Goal: Task Accomplishment & Management: Complete application form

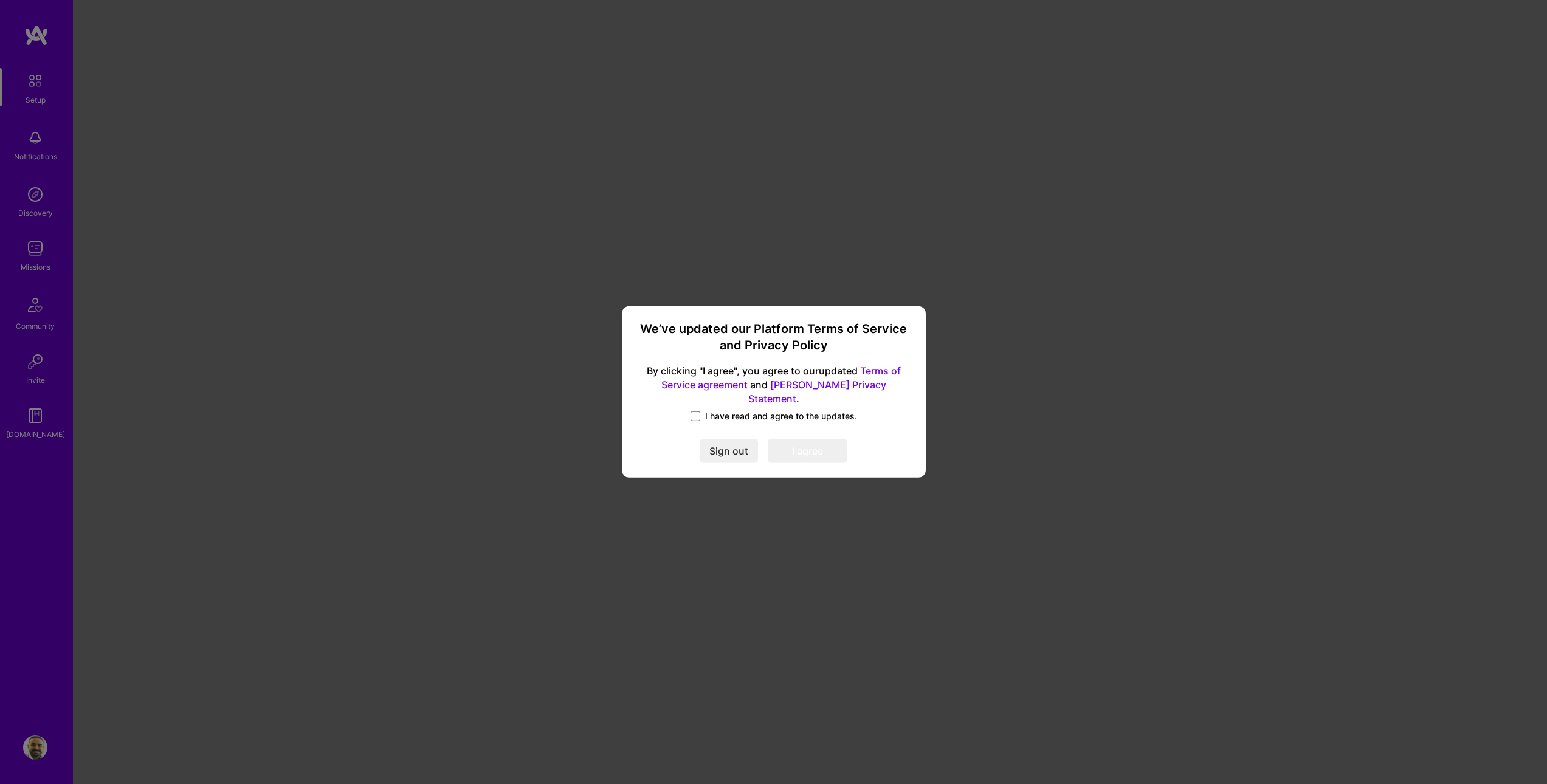
click at [692, 412] on span at bounding box center [695, 416] width 9 height 9
click at [0, 0] on input "I have read and agree to the updates." at bounding box center [0, 0] width 0 height 0
click at [806, 446] on button "I agree" at bounding box center [807, 451] width 79 height 24
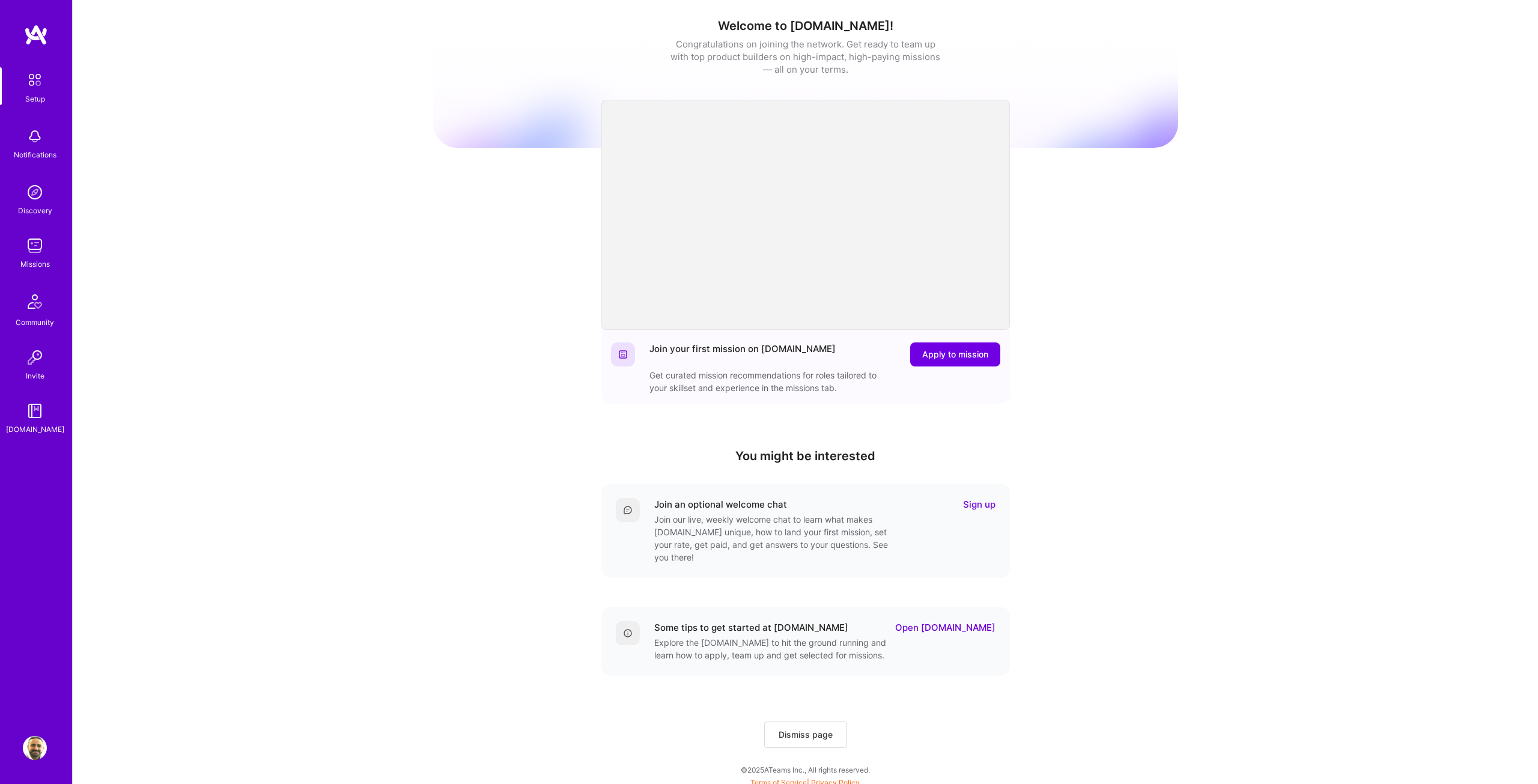
click at [626, 4] on div "Welcome to [DOMAIN_NAME]! Congratulations on joining the network. Get ready to …" at bounding box center [805, 395] width 1465 height 790
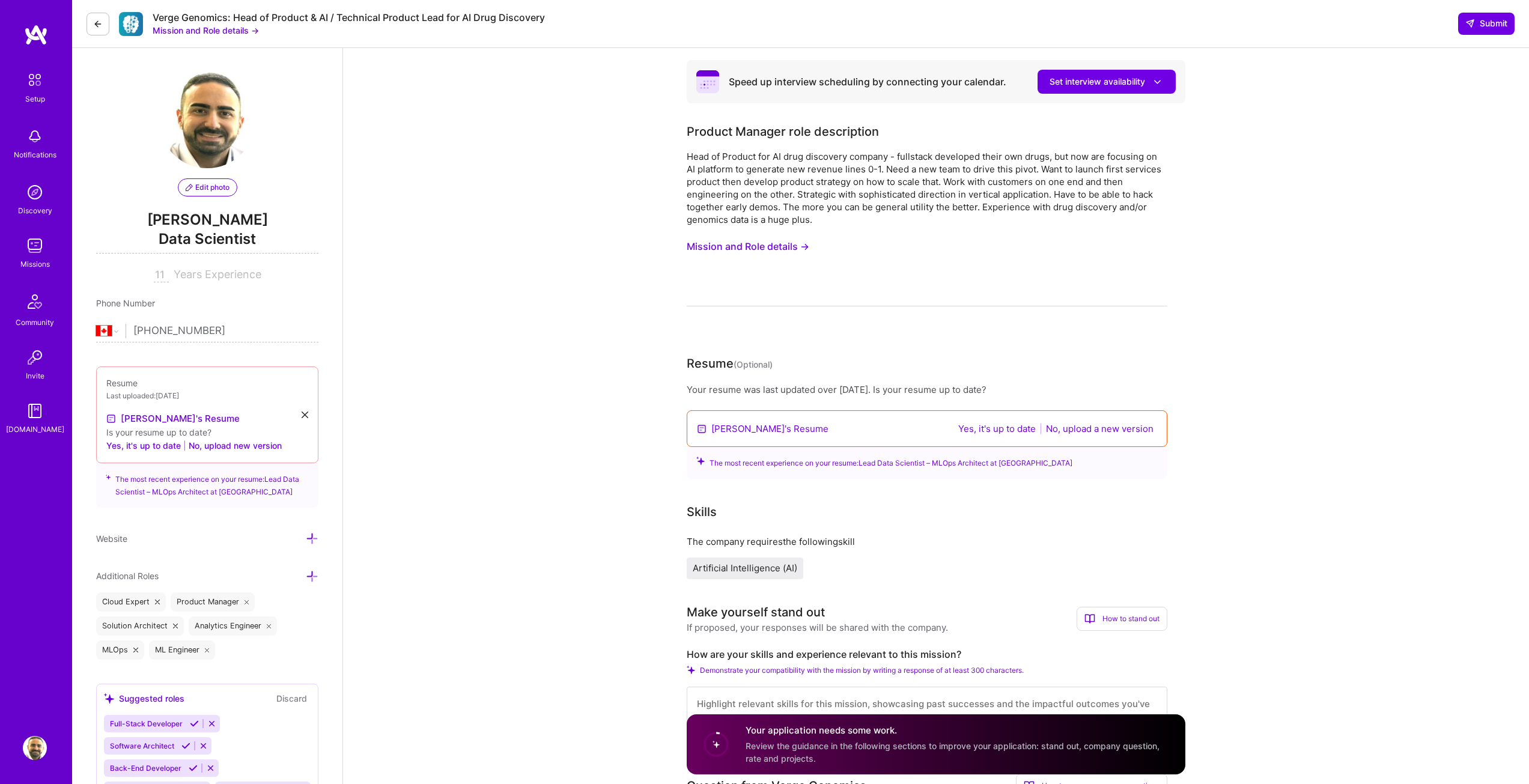
select select "CA"
click at [993, 428] on button "Yes, it's up to date" at bounding box center [997, 428] width 85 height 14
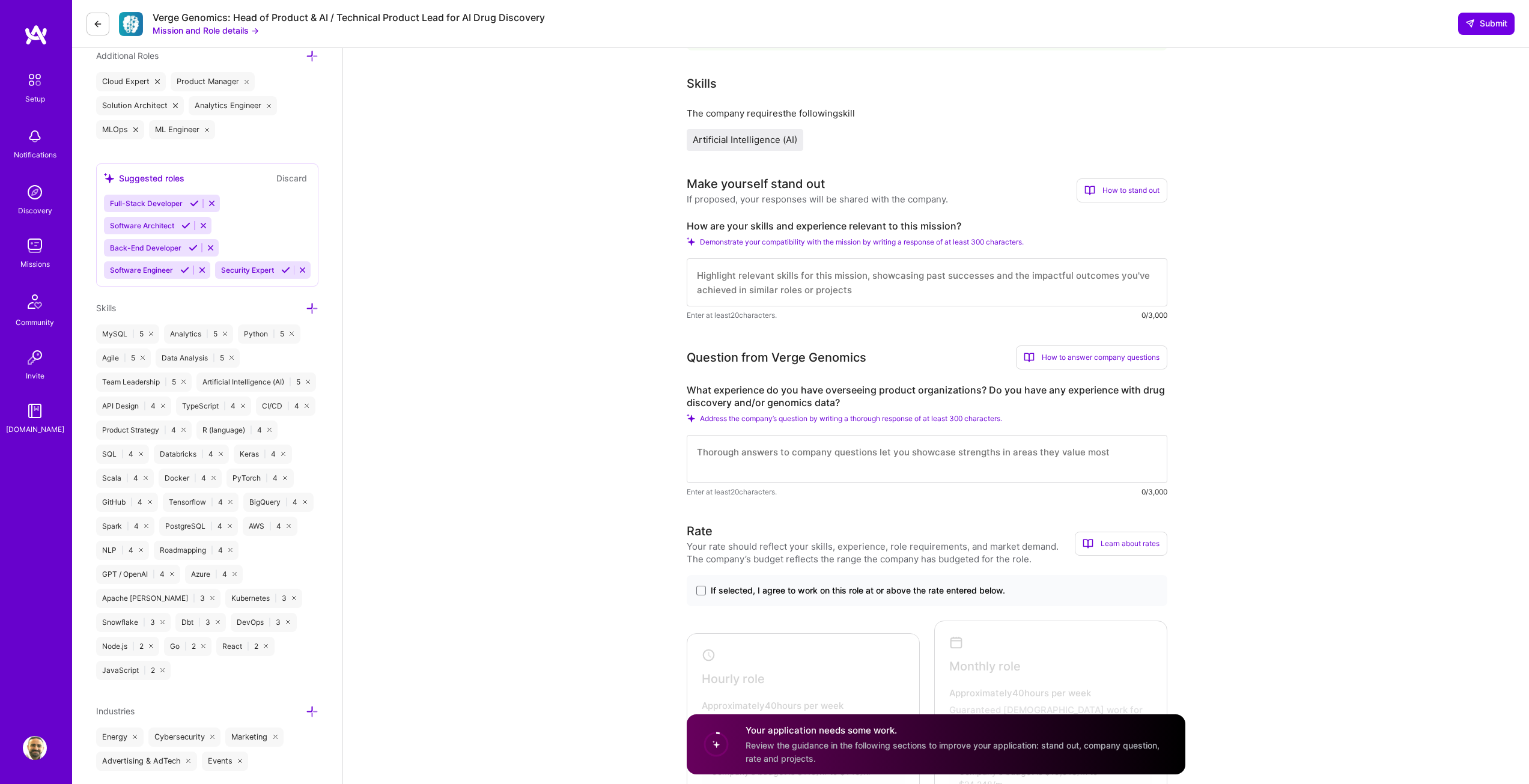
scroll to position [420, 0]
